Goal: Check status: Check status

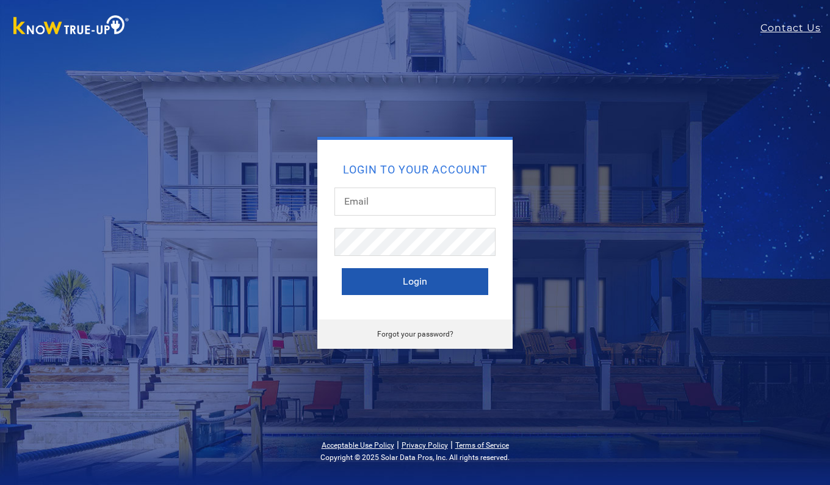
type input "[EMAIL_ADDRESS][DOMAIN_NAME]"
click at [417, 284] on button "Login" at bounding box center [415, 281] width 146 height 27
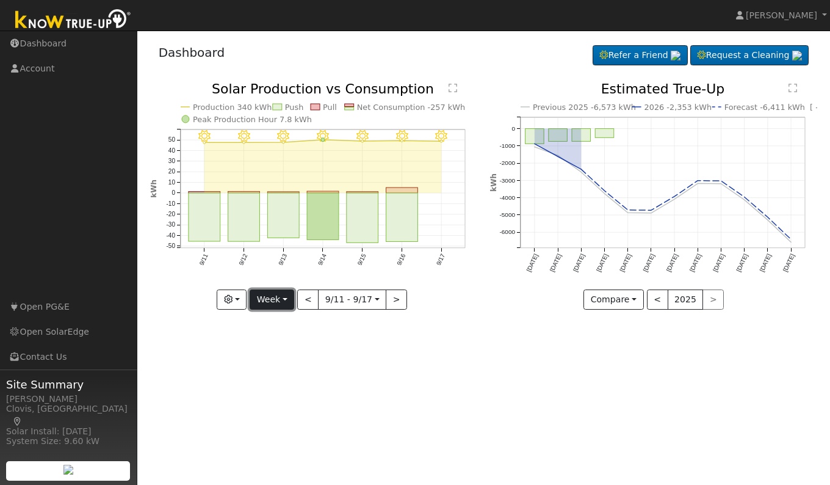
click at [266, 303] on button "Week" at bounding box center [272, 299] width 45 height 21
click at [267, 323] on link "Day" at bounding box center [292, 324] width 85 height 17
type input "[DATE]"
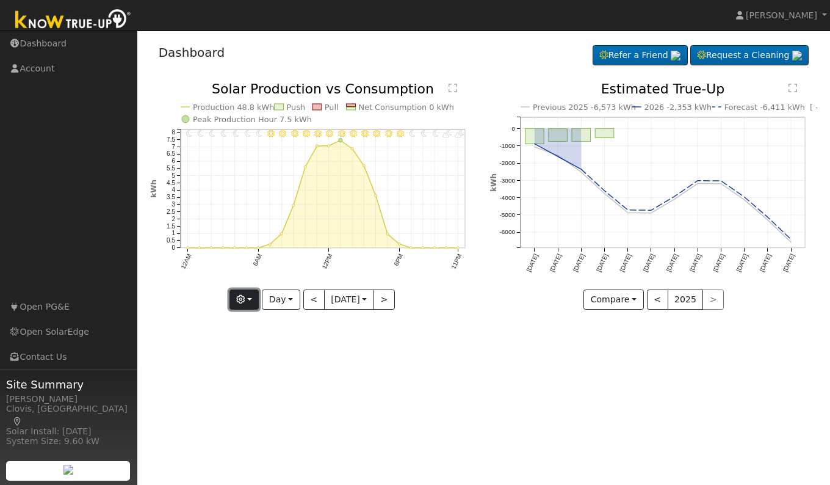
click at [248, 302] on button "button" at bounding box center [244, 299] width 30 height 21
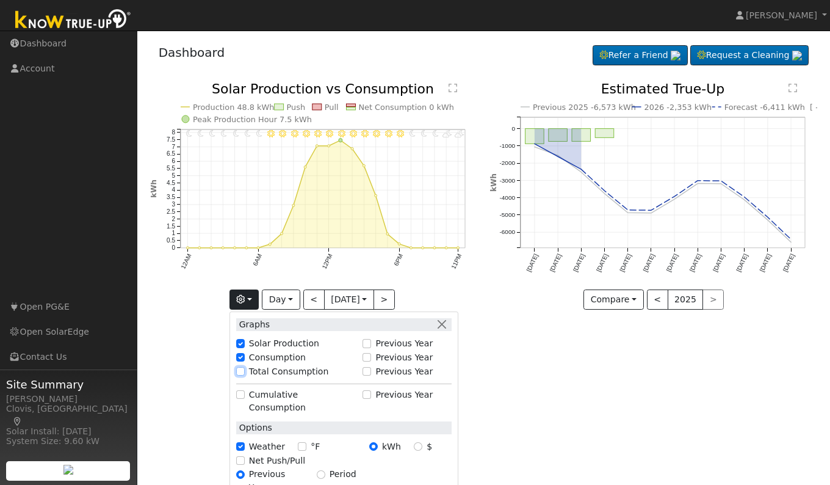
click at [238, 369] on input "Total Consumption" at bounding box center [240, 371] width 9 height 9
checkbox input "true"
click at [499, 381] on div "User Profile First name Last name Email Email Notifications No Emails No Emails…" at bounding box center [483, 258] width 693 height 454
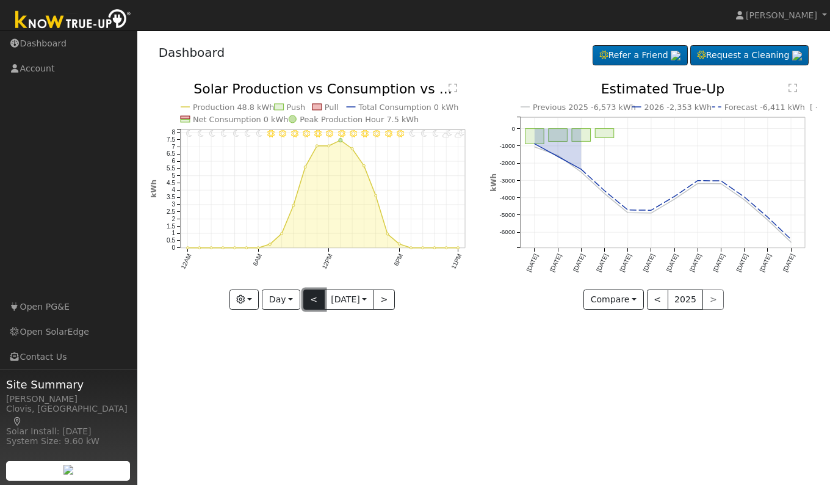
click at [312, 302] on button "<" at bounding box center [313, 299] width 21 height 21
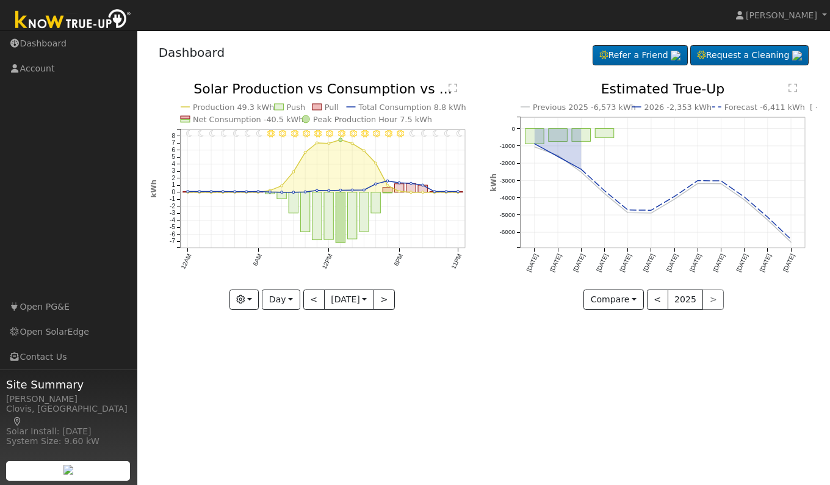
click at [464, 305] on icon "11PM - Clear 10PM - Clear 9PM - Clear 8PM - Clear 7PM - Clear 6PM - Clear 5PM -…" at bounding box center [313, 194] width 327 height 225
click at [393, 305] on button ">" at bounding box center [384, 299] width 21 height 21
type input "[DATE]"
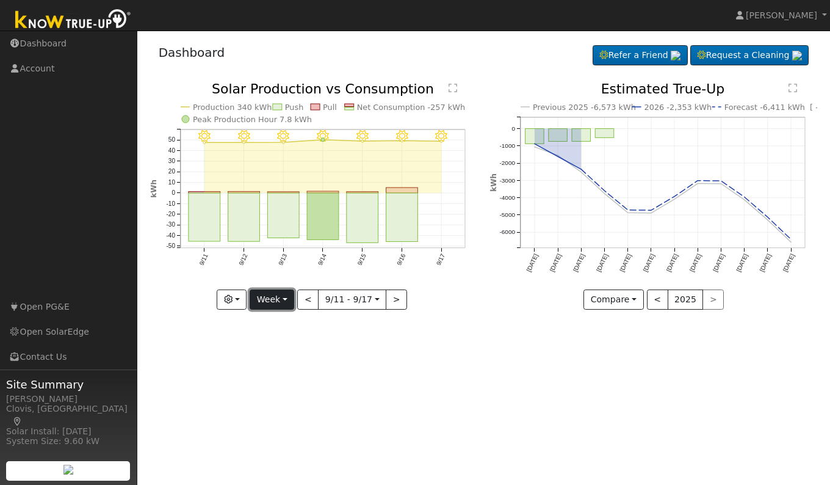
click at [264, 300] on button "Week" at bounding box center [272, 299] width 45 height 21
click at [265, 324] on link "Day" at bounding box center [292, 324] width 85 height 17
type input "[DATE]"
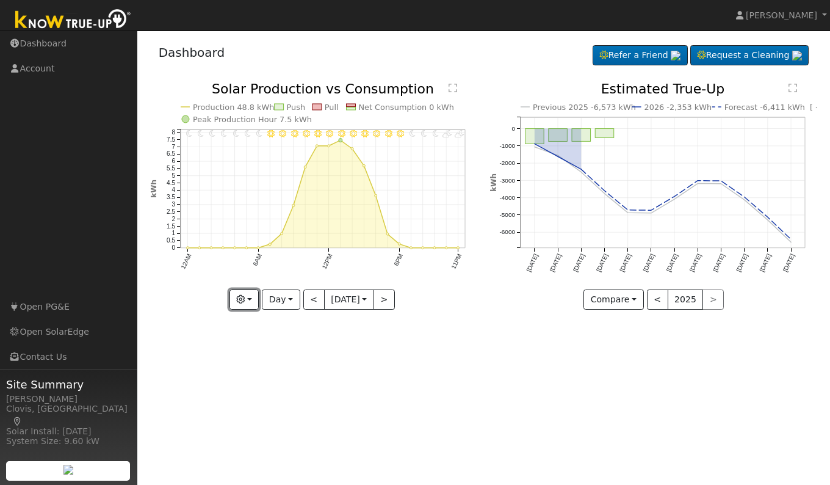
click at [236, 296] on icon "button" at bounding box center [240, 299] width 9 height 9
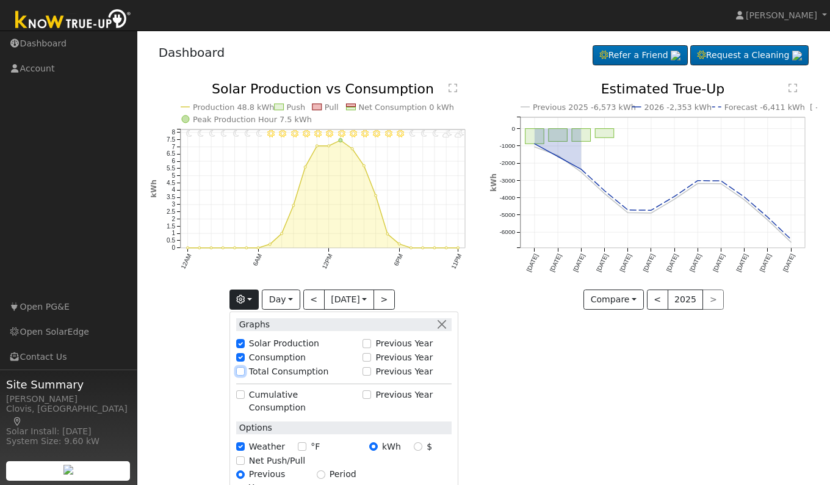
click at [236, 372] on input "Total Consumption" at bounding box center [240, 371] width 9 height 9
checkbox input "true"
click at [529, 405] on div "User Profile First name Last name Email Email Notifications No Emails No Emails…" at bounding box center [483, 258] width 693 height 454
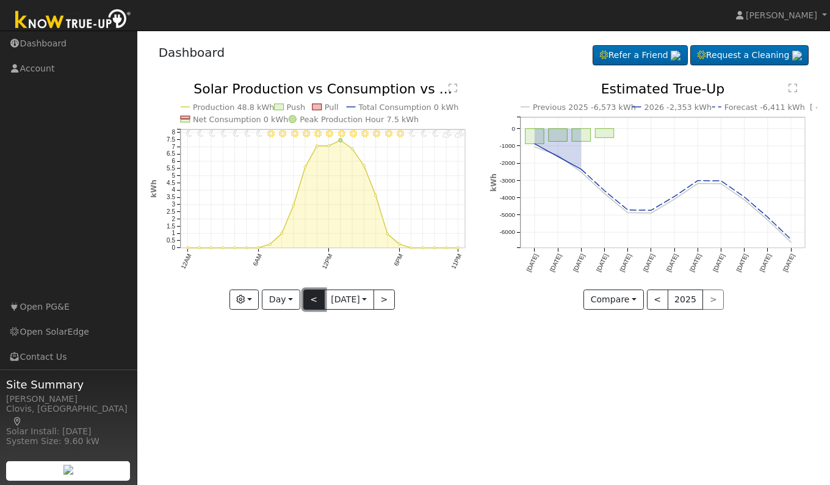
click at [303, 297] on button "<" at bounding box center [313, 299] width 21 height 21
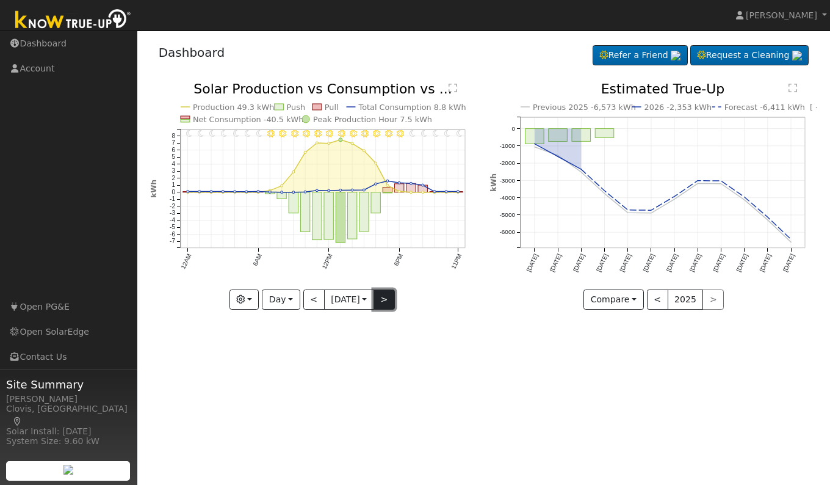
click at [385, 297] on button ">" at bounding box center [384, 299] width 21 height 21
type input "[DATE]"
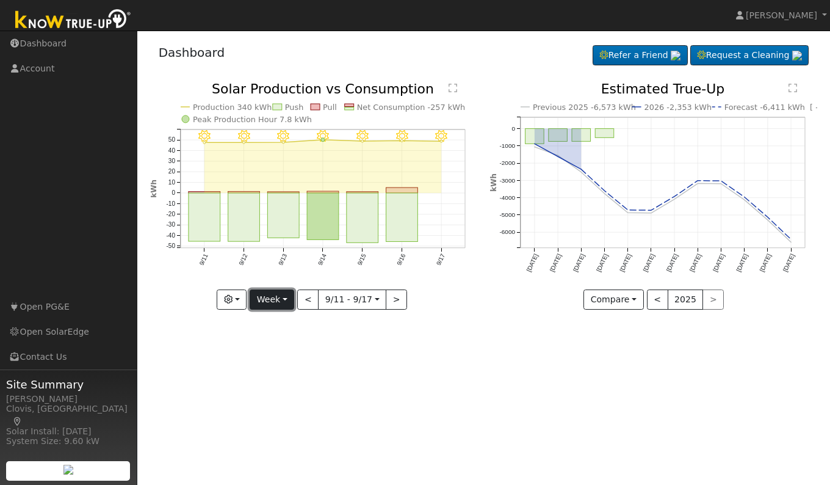
click at [272, 302] on button "Week" at bounding box center [272, 299] width 45 height 21
click at [273, 322] on link "Day" at bounding box center [292, 324] width 85 height 17
type input "[DATE]"
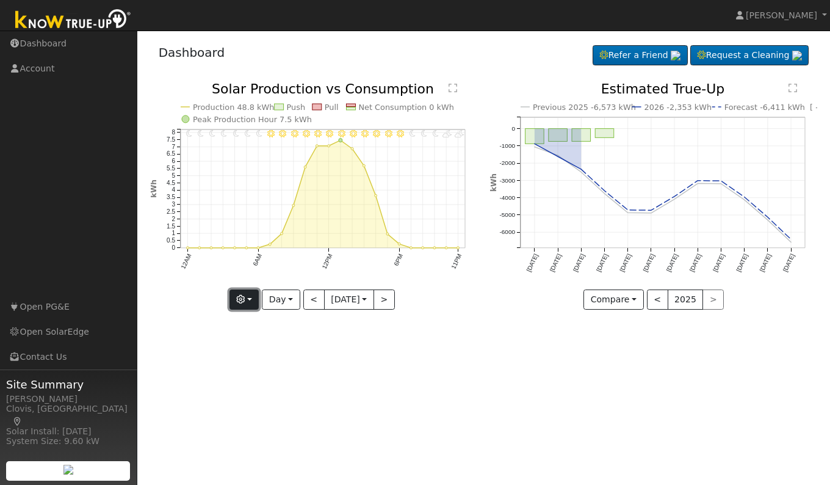
click at [245, 301] on button "button" at bounding box center [244, 299] width 30 height 21
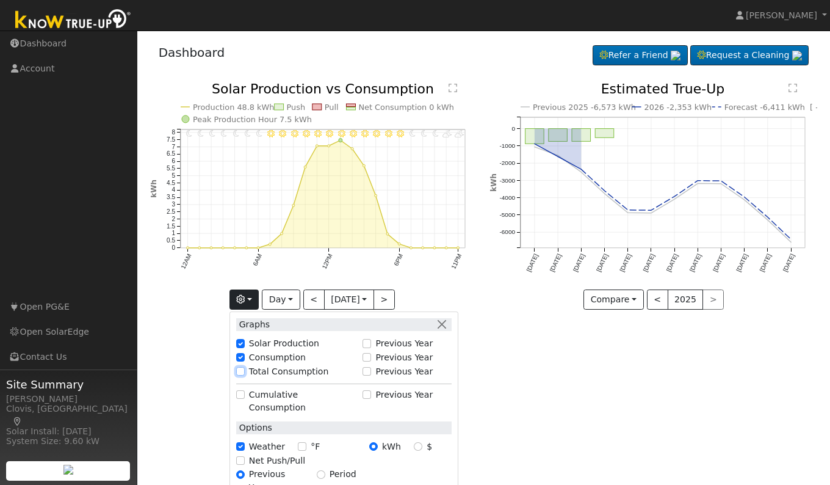
click at [238, 374] on input "Total Consumption" at bounding box center [240, 371] width 9 height 9
checkbox input "true"
click at [542, 386] on div "User Profile First name Last name Email Email Notifications No Emails No Emails…" at bounding box center [483, 258] width 693 height 454
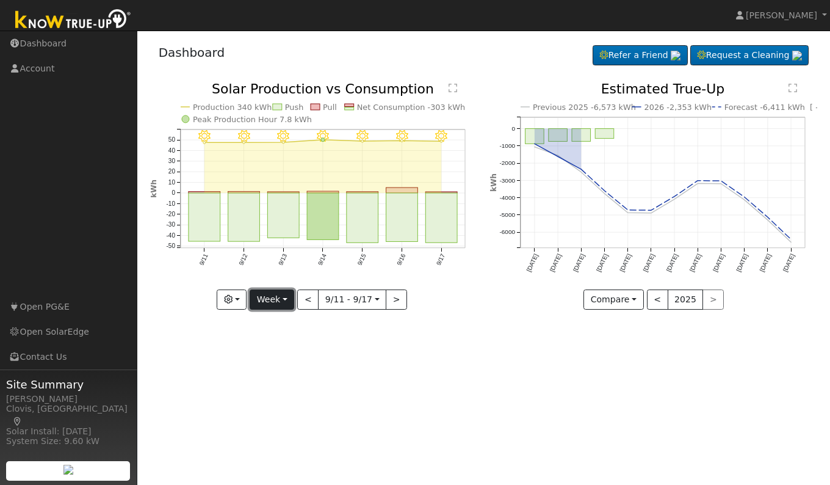
click at [286, 300] on button "Week" at bounding box center [272, 299] width 45 height 21
click at [277, 322] on link "Day" at bounding box center [292, 324] width 85 height 17
type input "[DATE]"
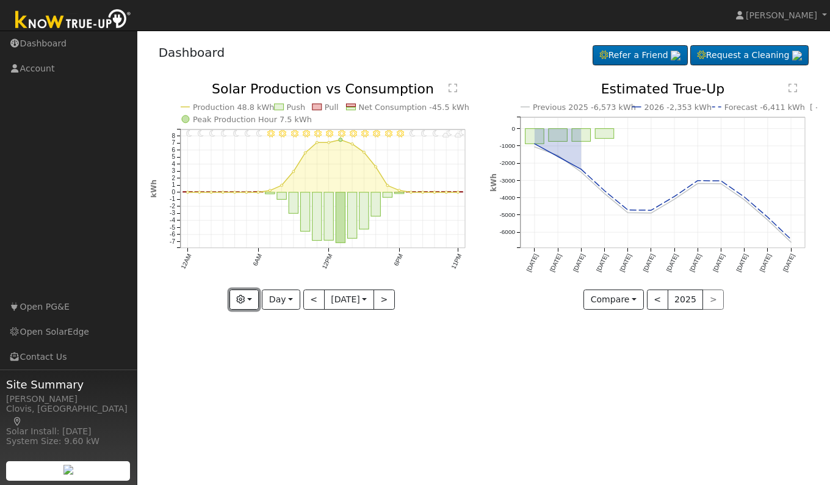
click at [242, 306] on button "button" at bounding box center [244, 299] width 30 height 21
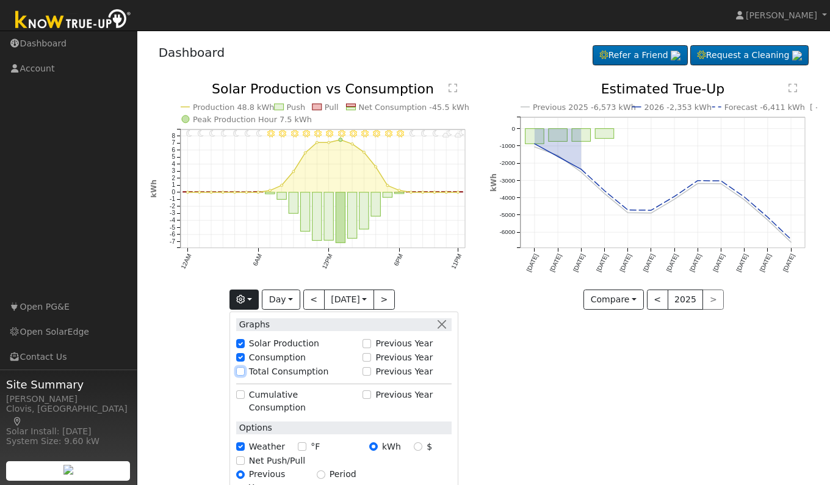
click at [237, 372] on input "Total Consumption" at bounding box center [240, 371] width 9 height 9
checkbox input "true"
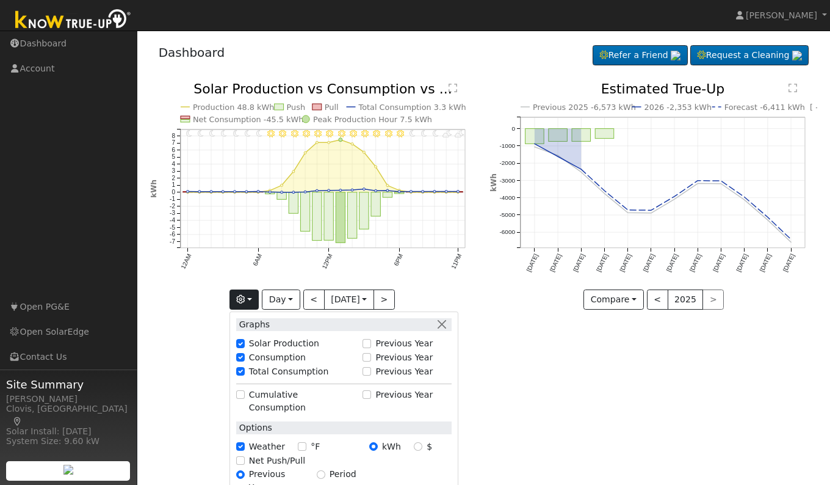
click at [583, 425] on div "User Profile First name Last name Email Email Notifications No Emails No Emails…" at bounding box center [483, 258] width 693 height 454
